Goal: Obtain resource: Download file/media

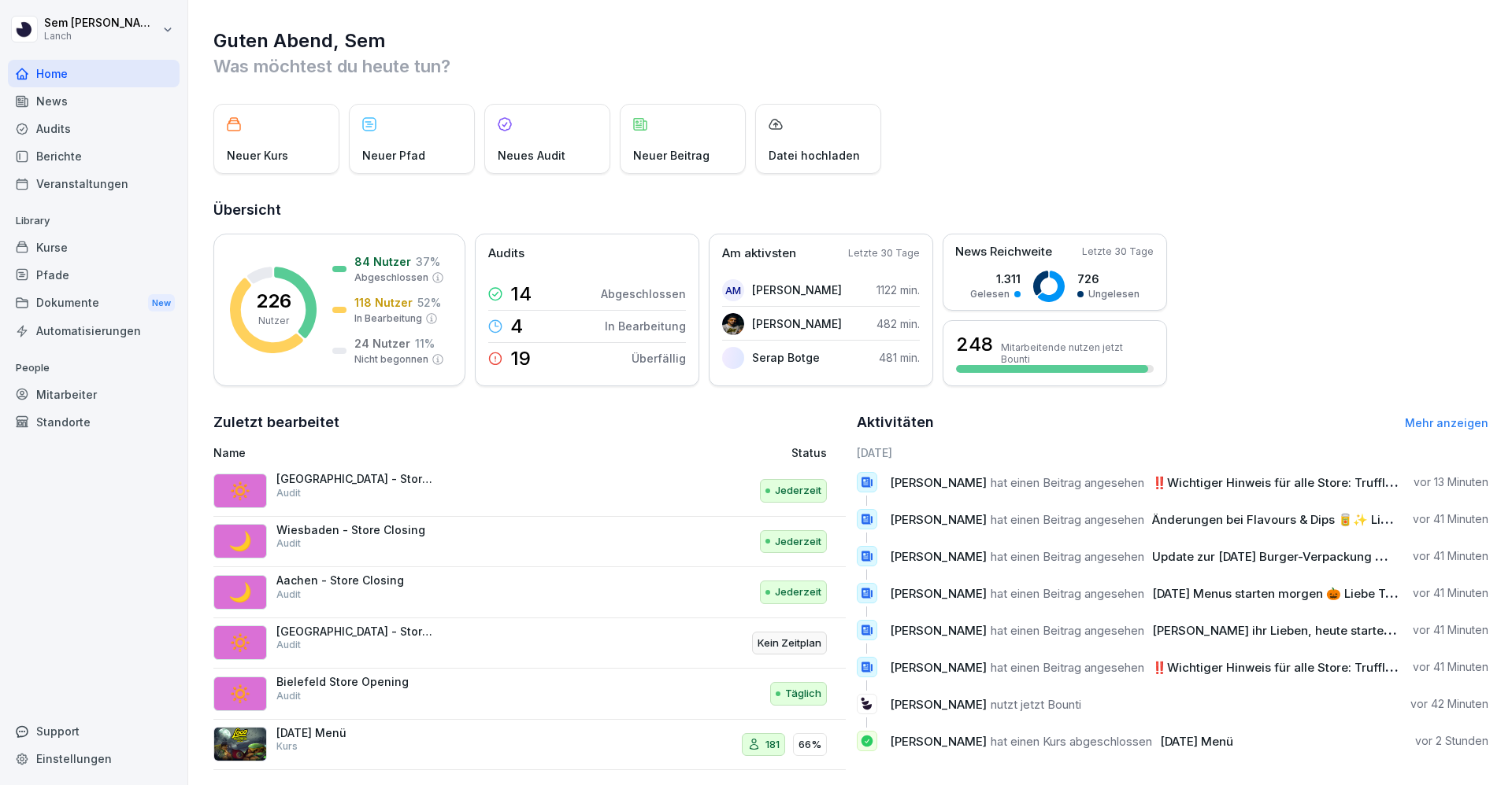
click at [119, 25] on html "[PERSON_NAME] Lanch Home News Audits Berichte Veranstaltungen Library Kurse Pfa…" at bounding box center [756, 392] width 1512 height 785
click at [62, 67] on div "Einstellungen" at bounding box center [101, 70] width 156 height 29
select select "**"
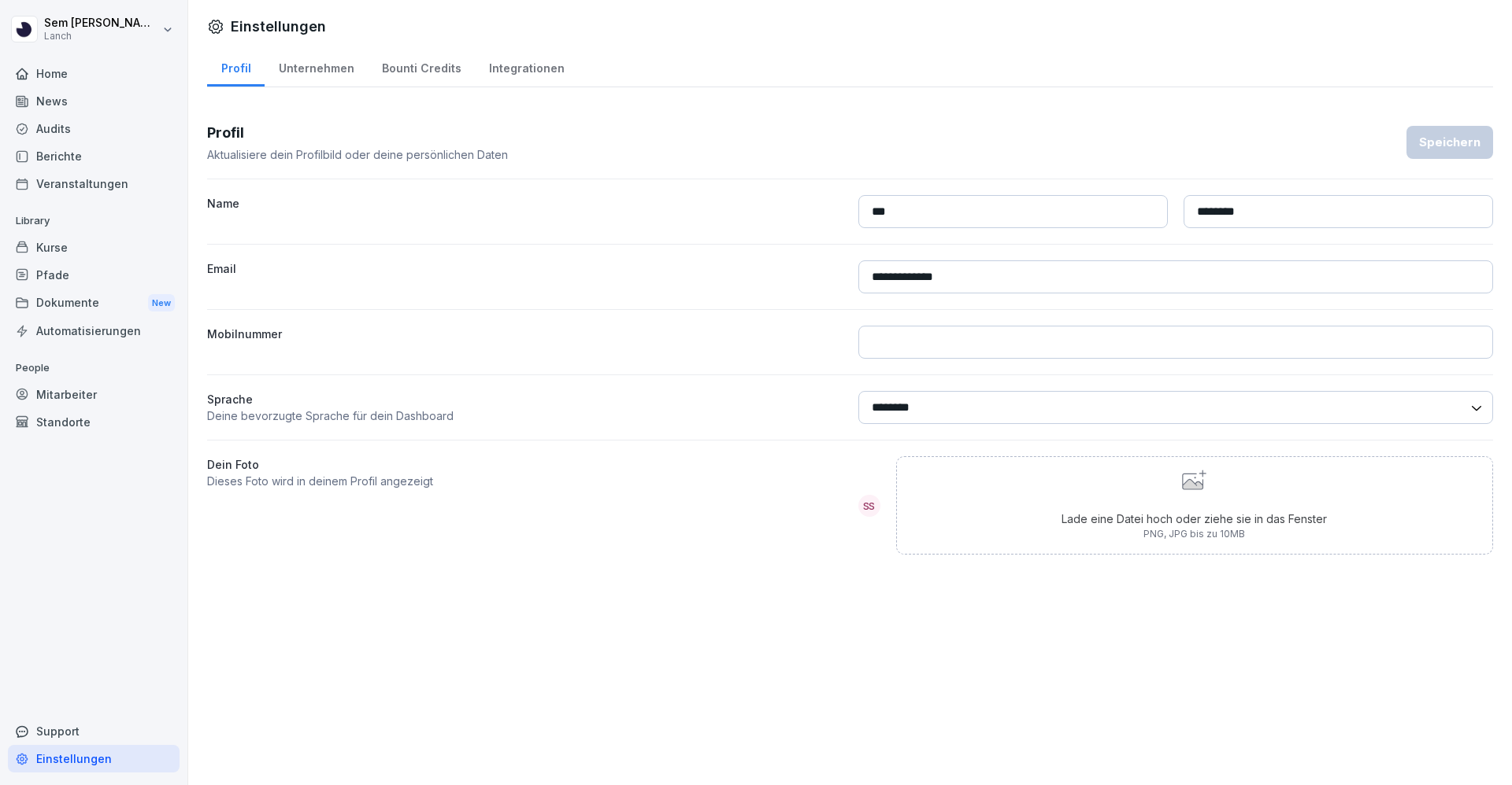
click at [92, 304] on div "Dokumente New" at bounding box center [93, 303] width 172 height 29
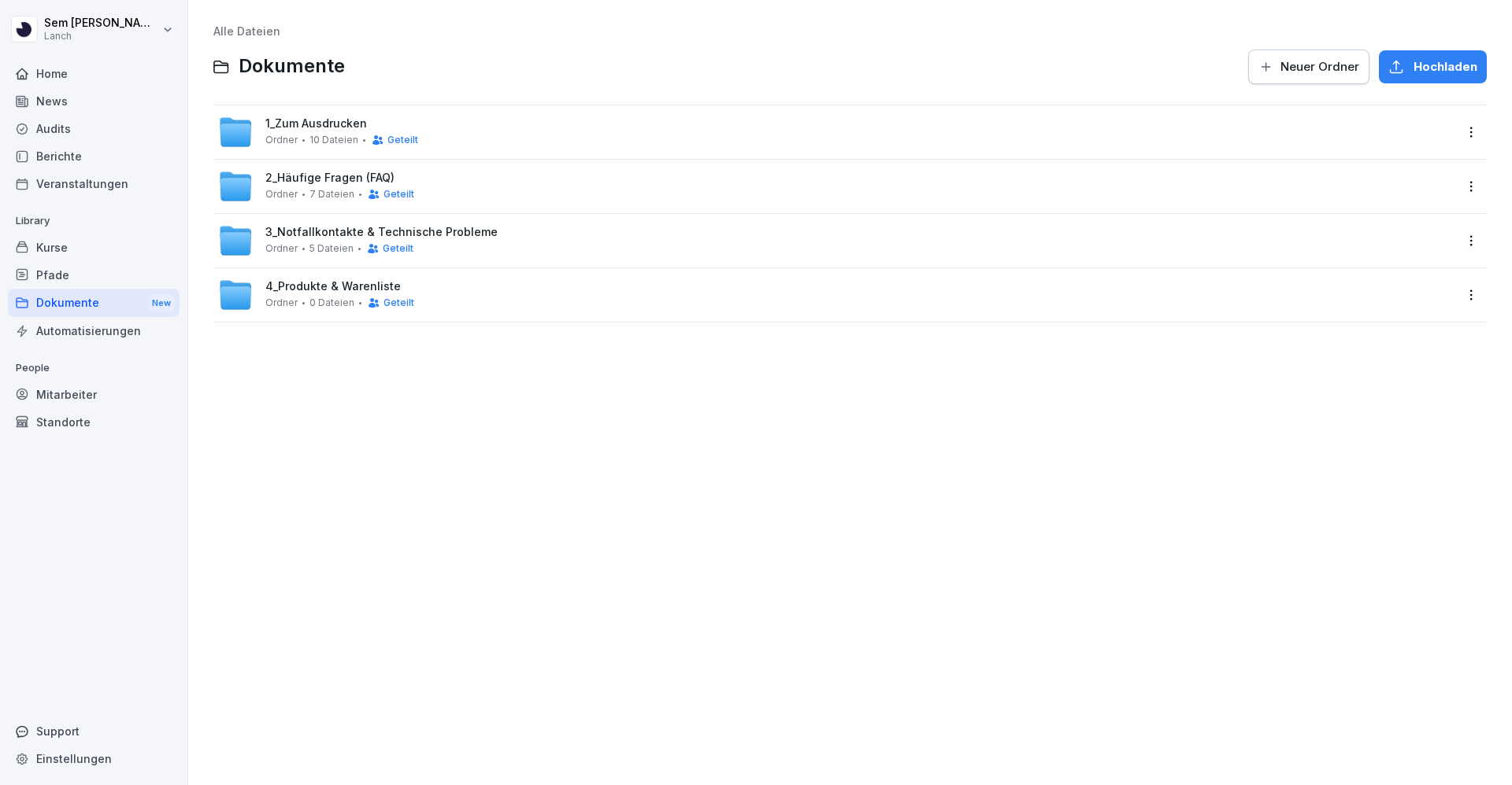
click at [424, 136] on div "1_Zum Ausdrucken Ordner 10 Dateien Geteilt" at bounding box center [835, 132] width 1235 height 35
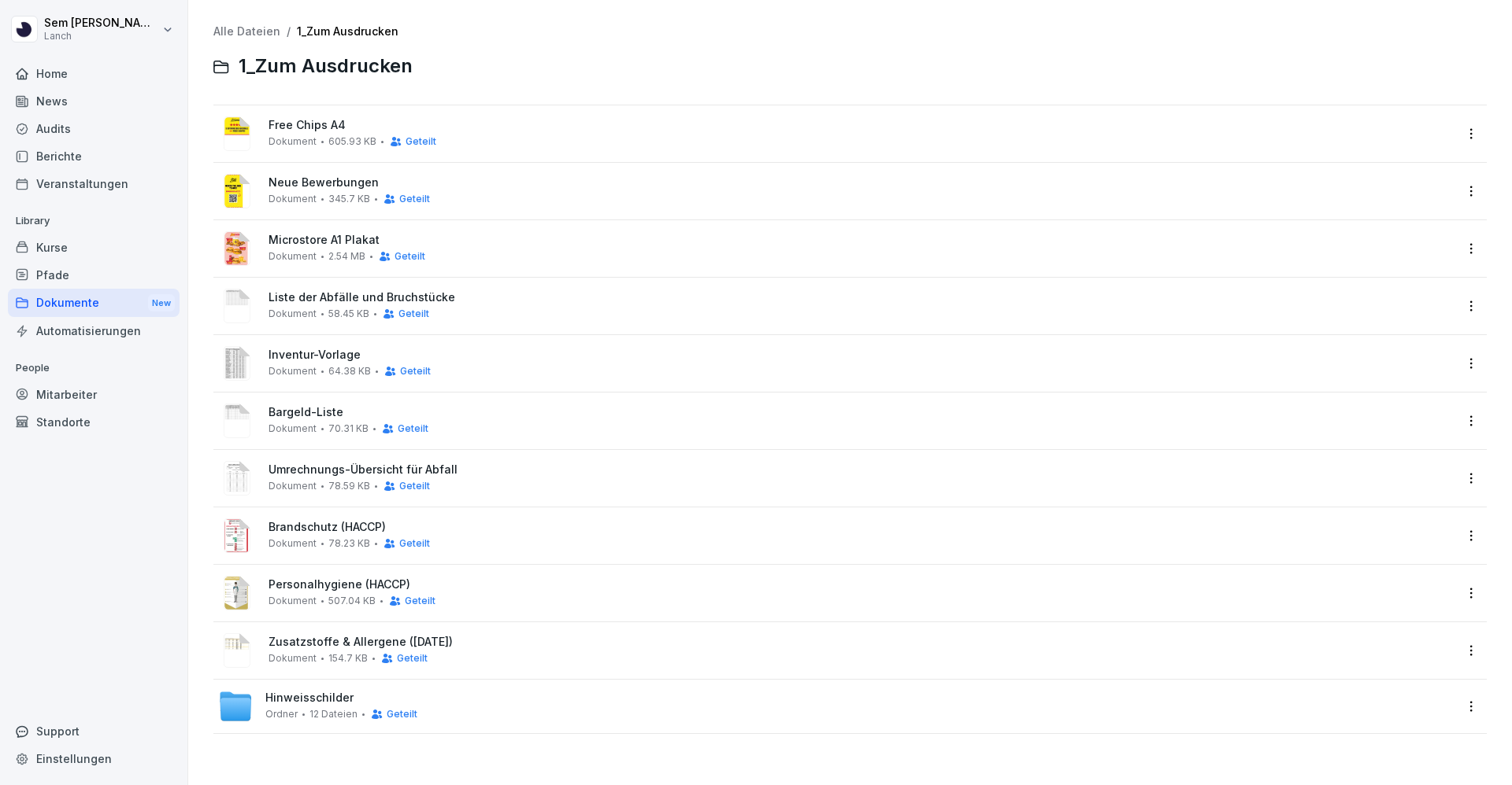
click at [424, 136] on span "Geteilt" at bounding box center [421, 141] width 31 height 11
click at [424, 136] on div at bounding box center [756, 392] width 1512 height 785
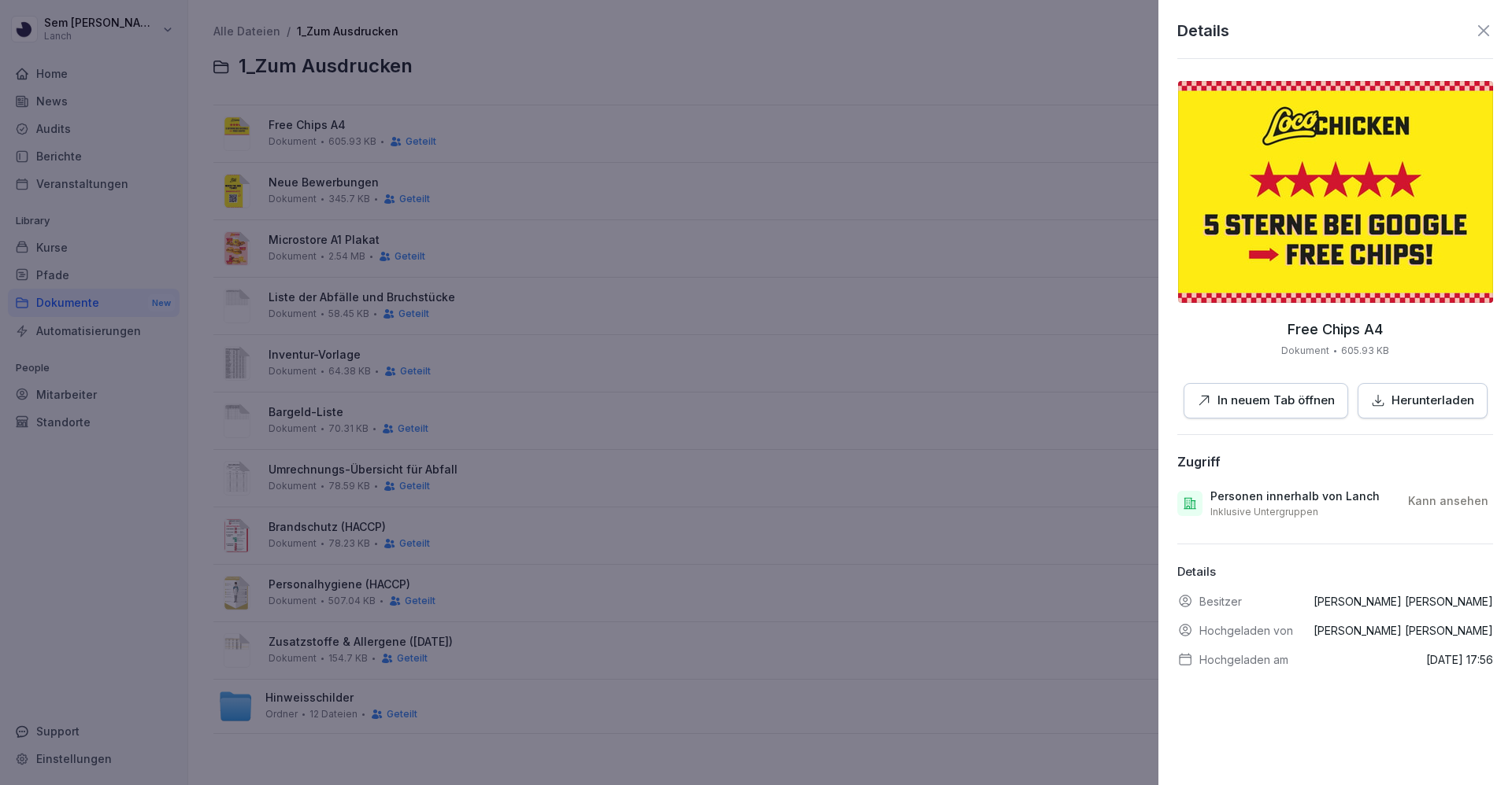
click at [1399, 392] on p "Herunterladen" at bounding box center [1433, 401] width 83 height 18
